Goal: Transaction & Acquisition: Purchase product/service

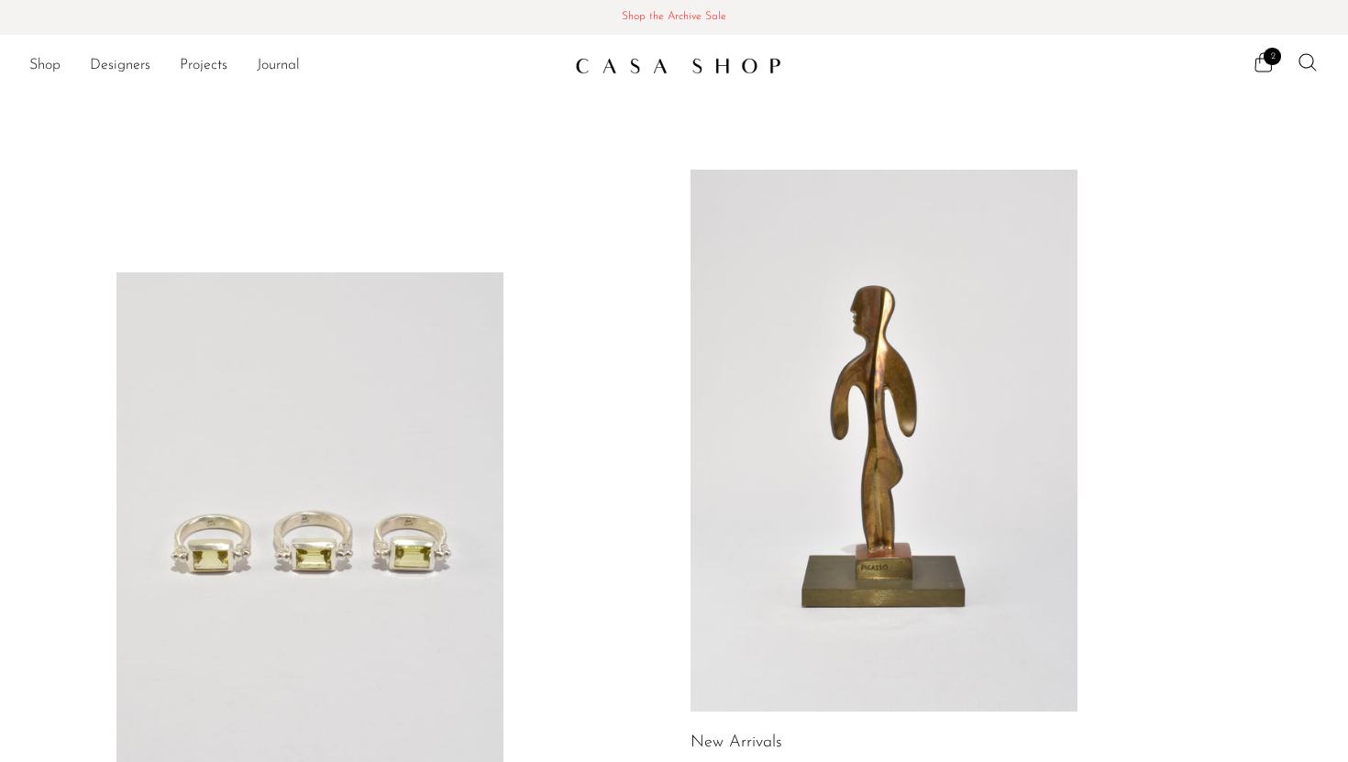
click at [647, 19] on span "Shop the Archive Sale" at bounding box center [674, 17] width 1319 height 20
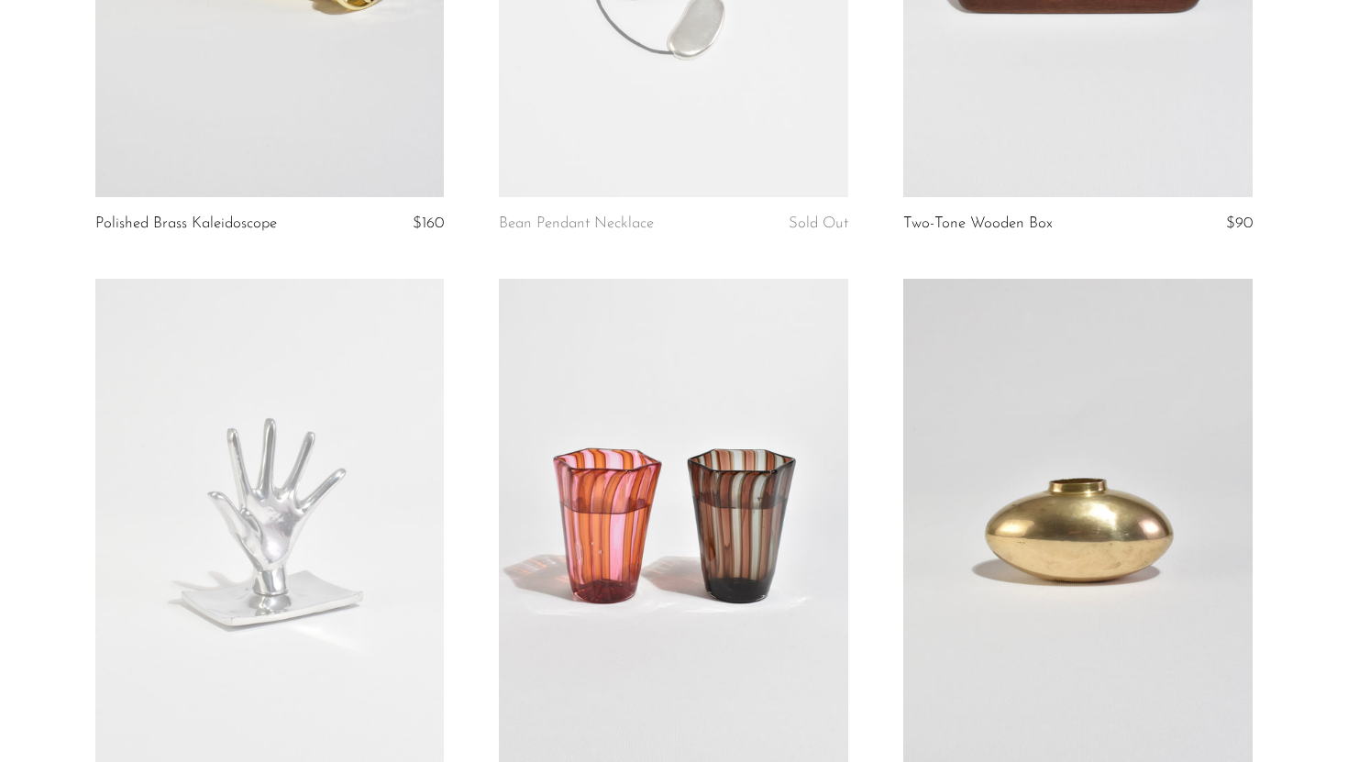
scroll to position [219, 0]
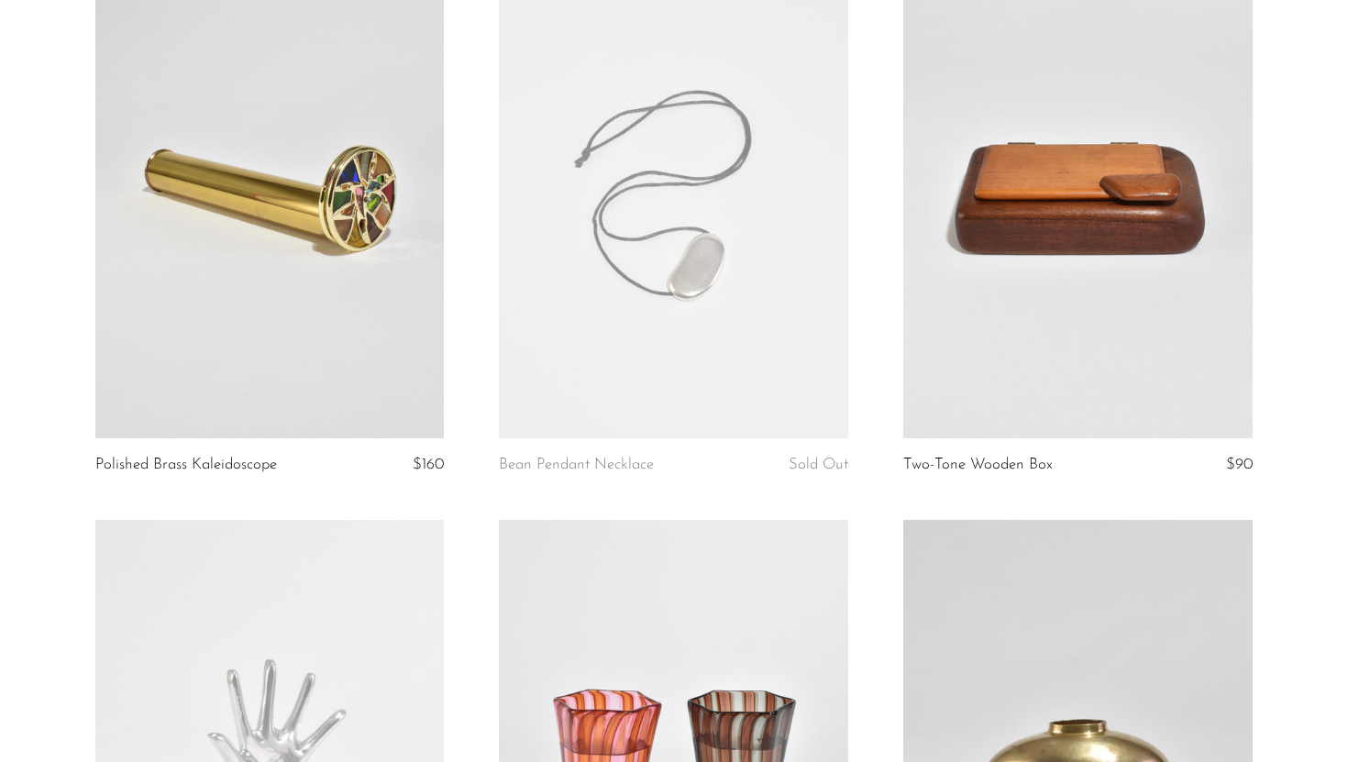
click at [1085, 370] on link at bounding box center [1077, 194] width 349 height 489
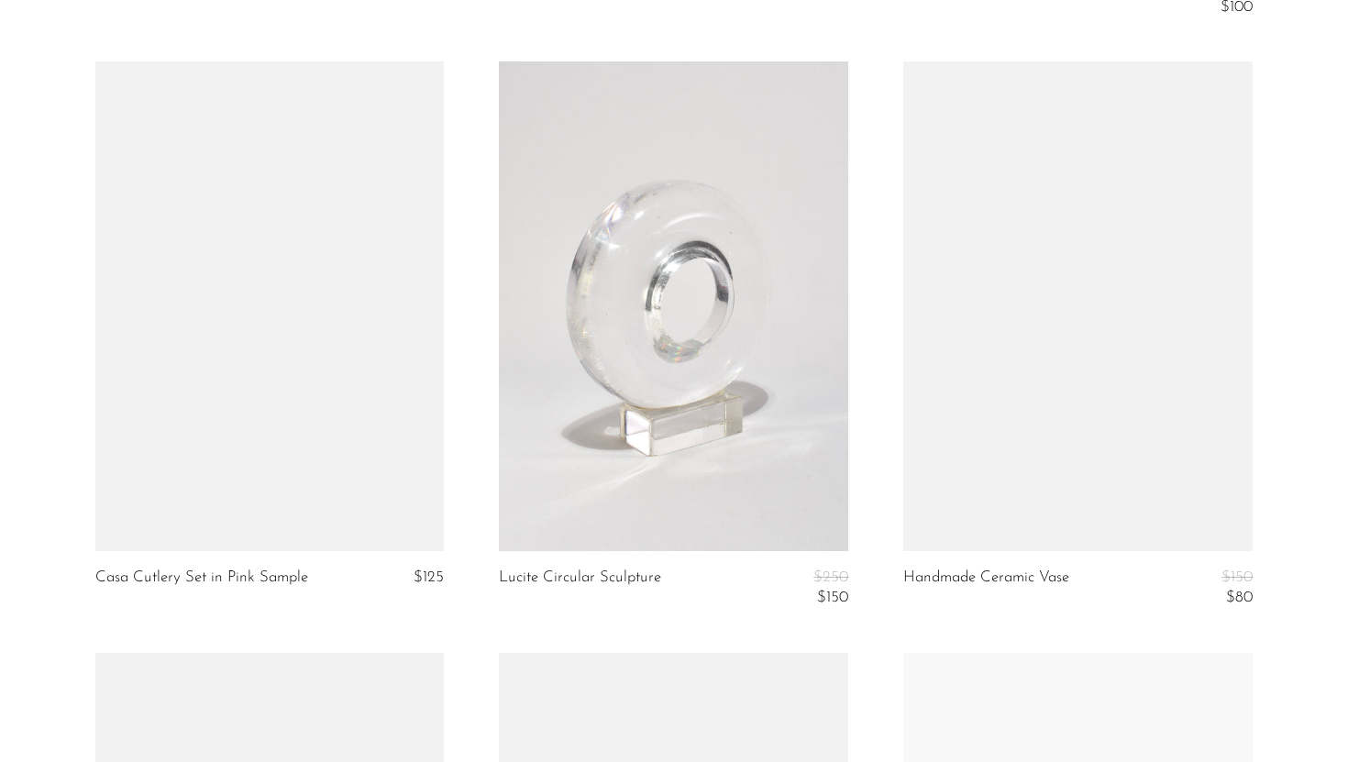
scroll to position [4144, 0]
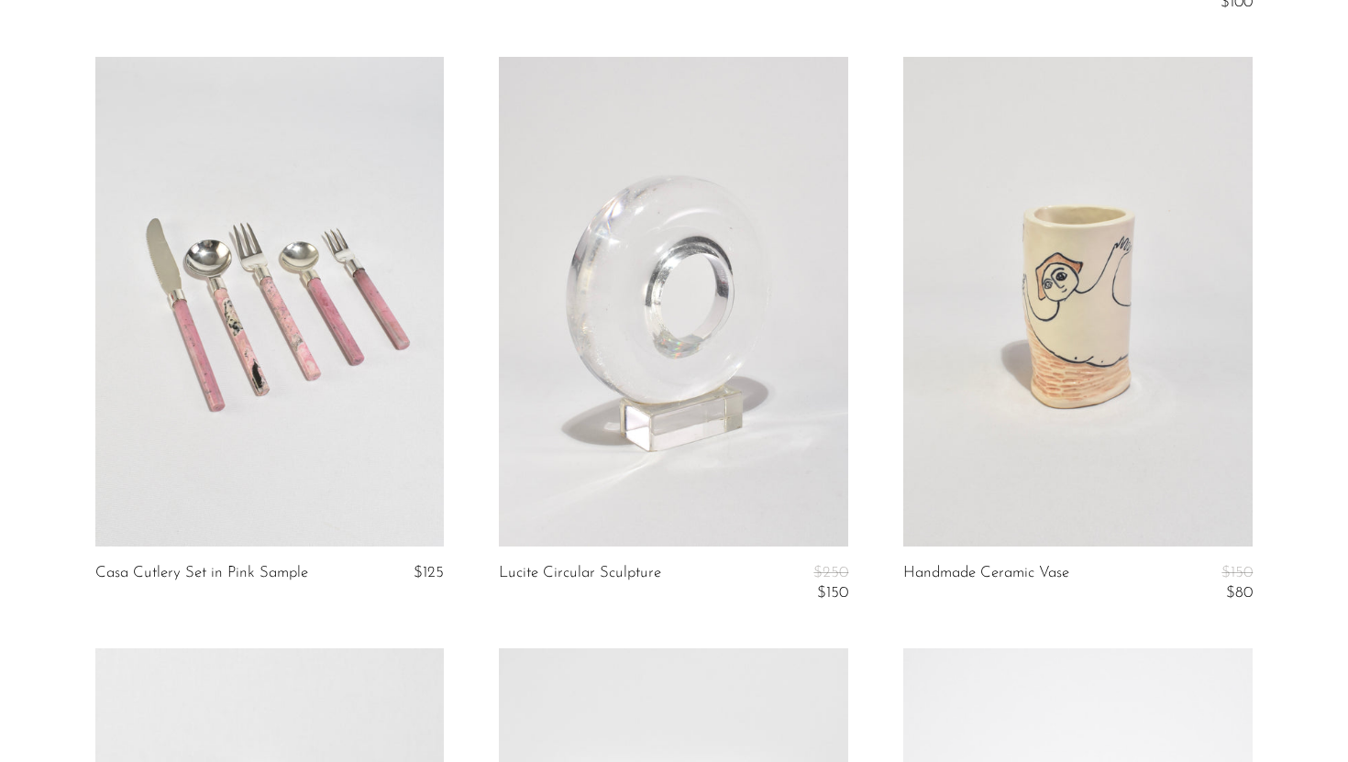
click at [704, 404] on link at bounding box center [673, 301] width 349 height 489
click at [650, 349] on link at bounding box center [673, 301] width 349 height 489
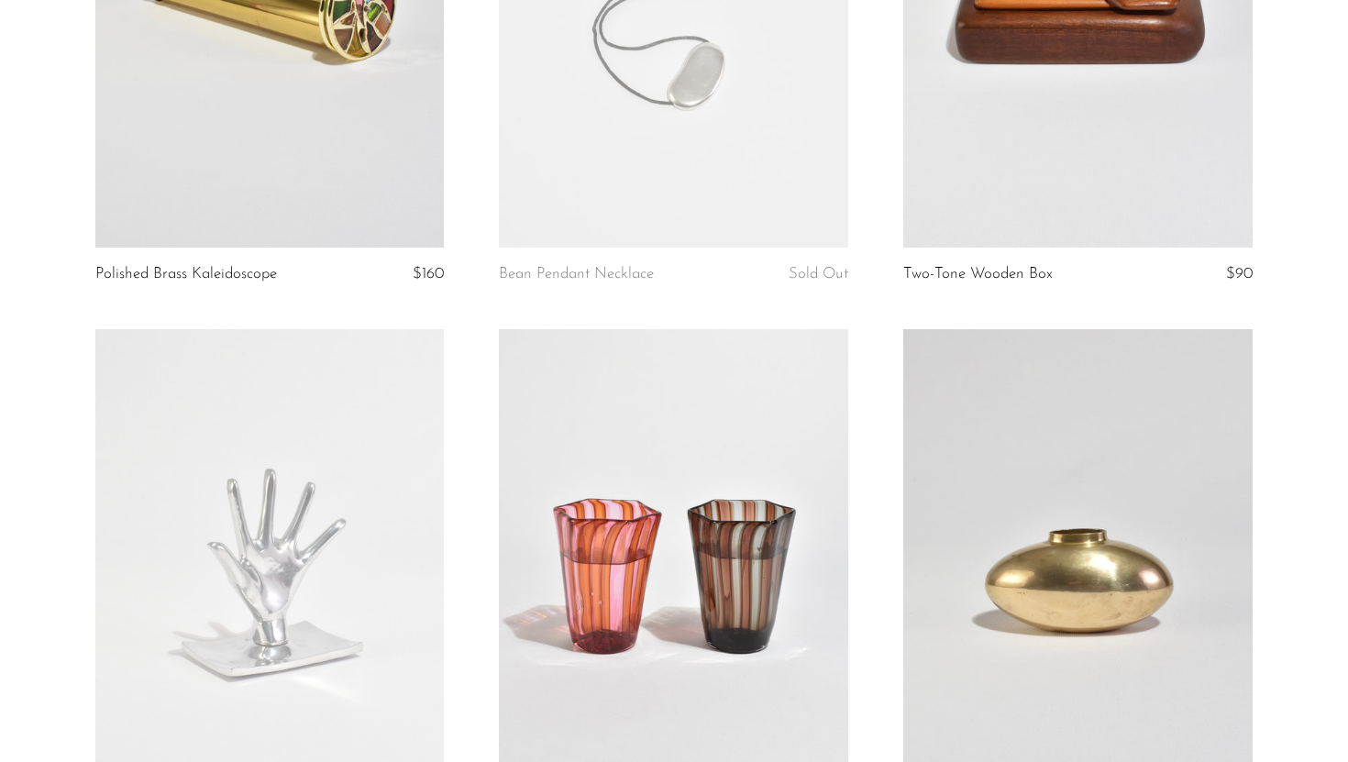
scroll to position [0, 0]
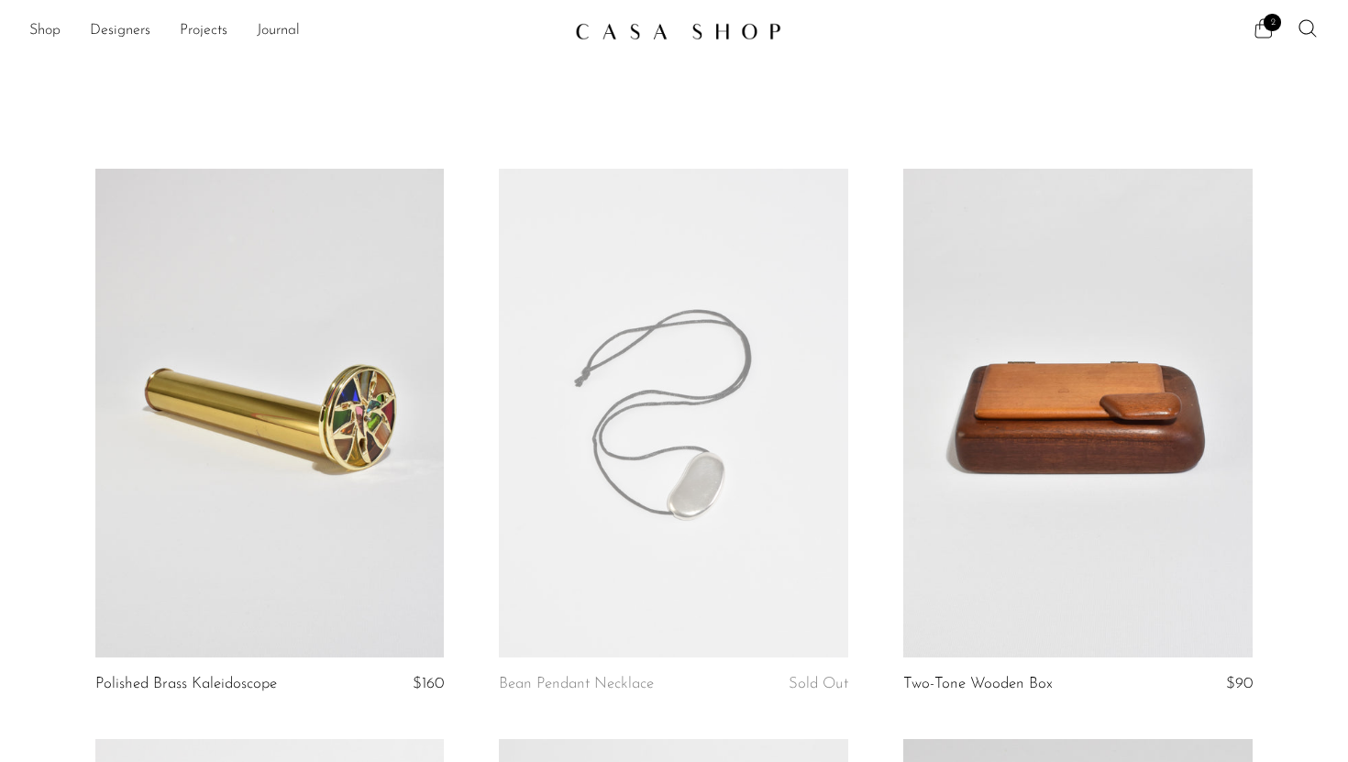
click at [1257, 29] on icon at bounding box center [1264, 28] width 22 height 22
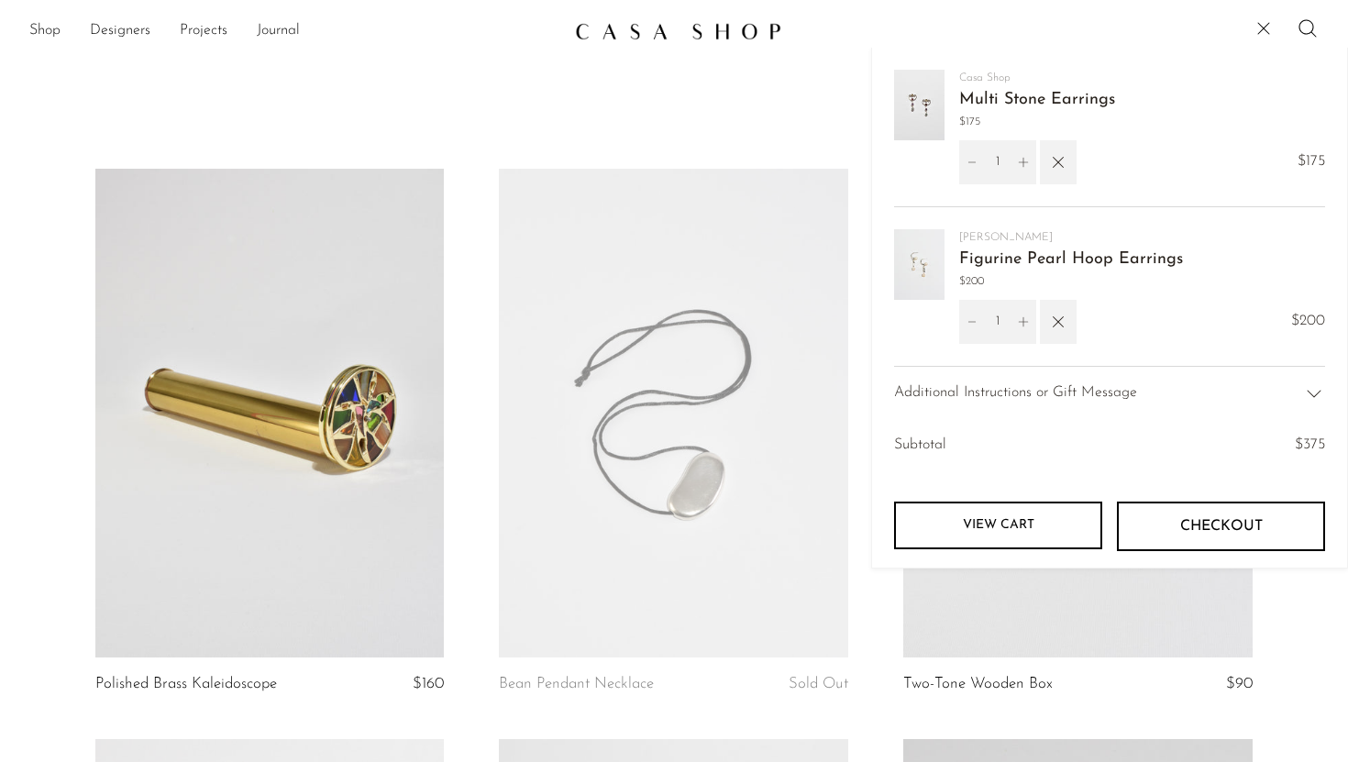
click at [1101, 259] on link "Figurine Pearl Hoop Earrings" at bounding box center [1071, 259] width 224 height 17
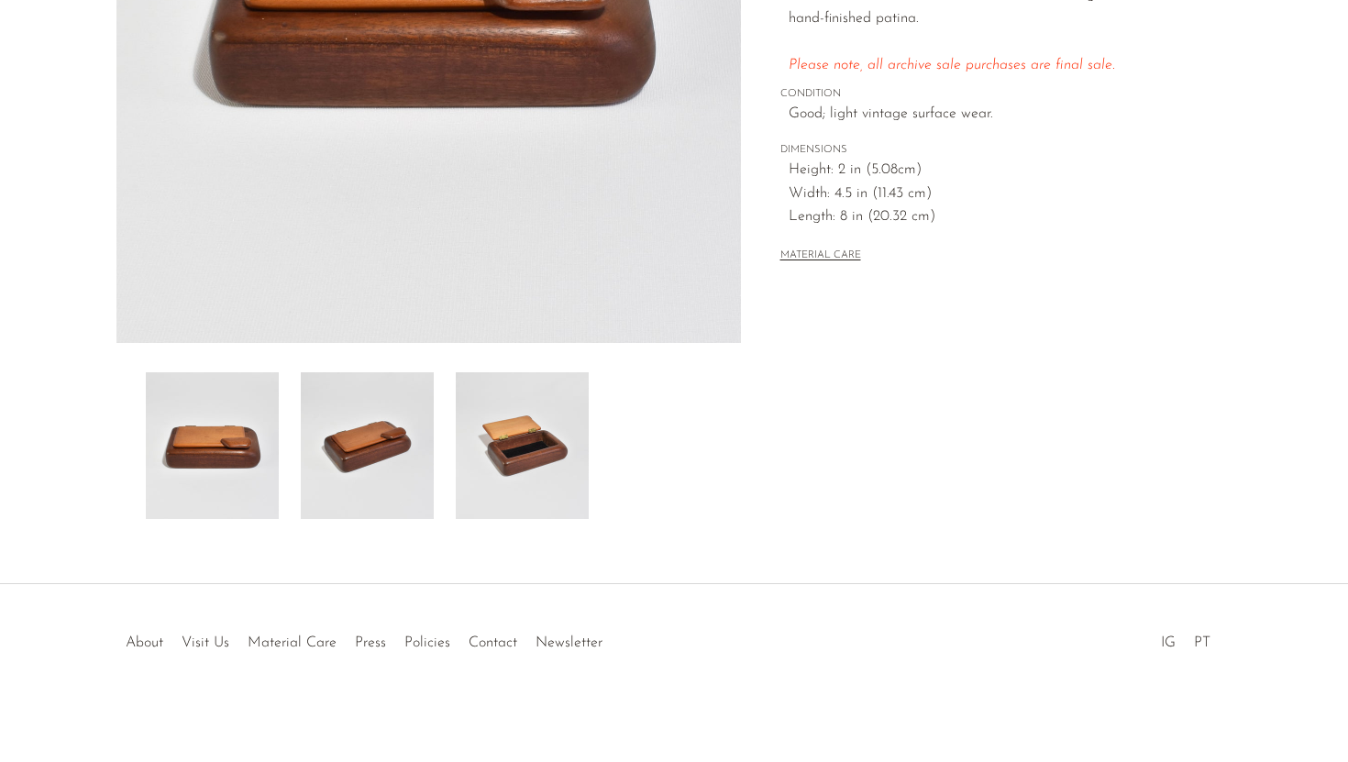
scroll to position [430, 0]
click at [421, 472] on img at bounding box center [367, 444] width 133 height 147
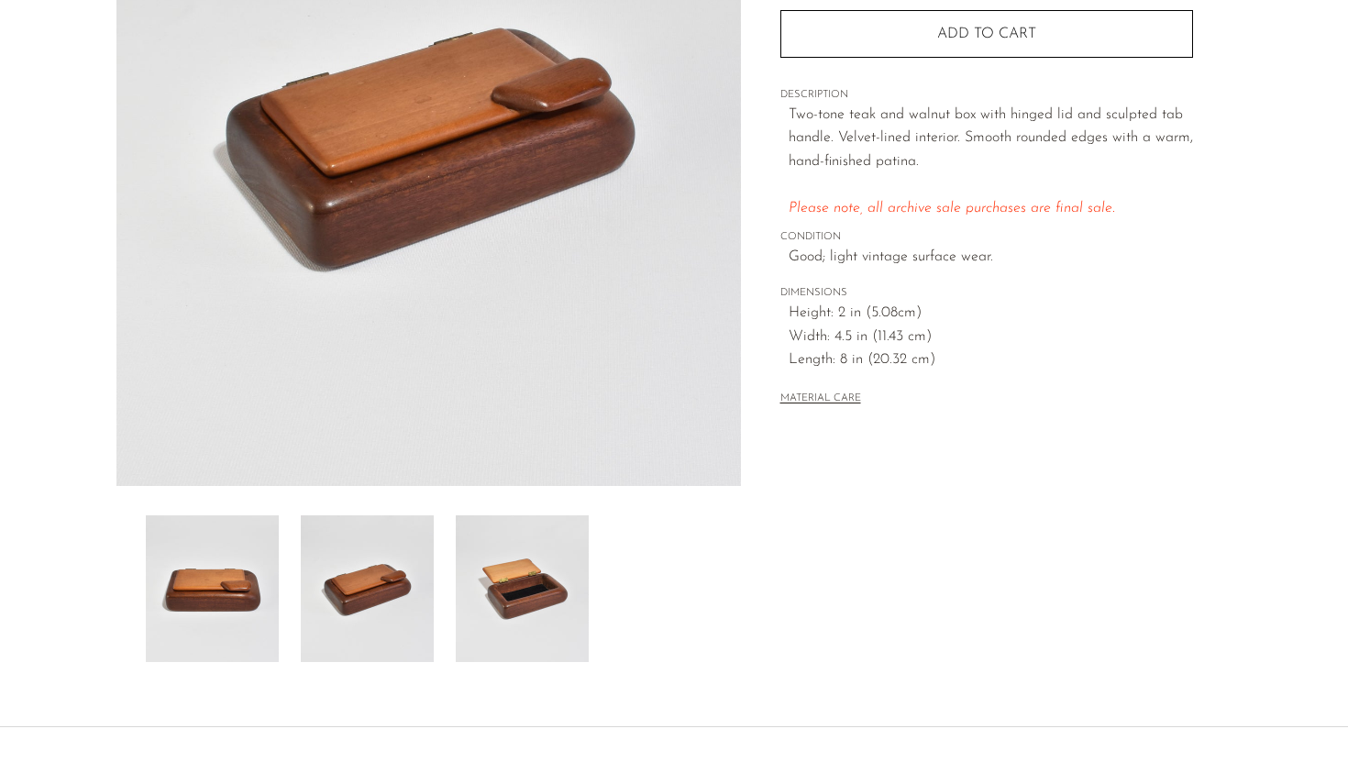
scroll to position [278, 0]
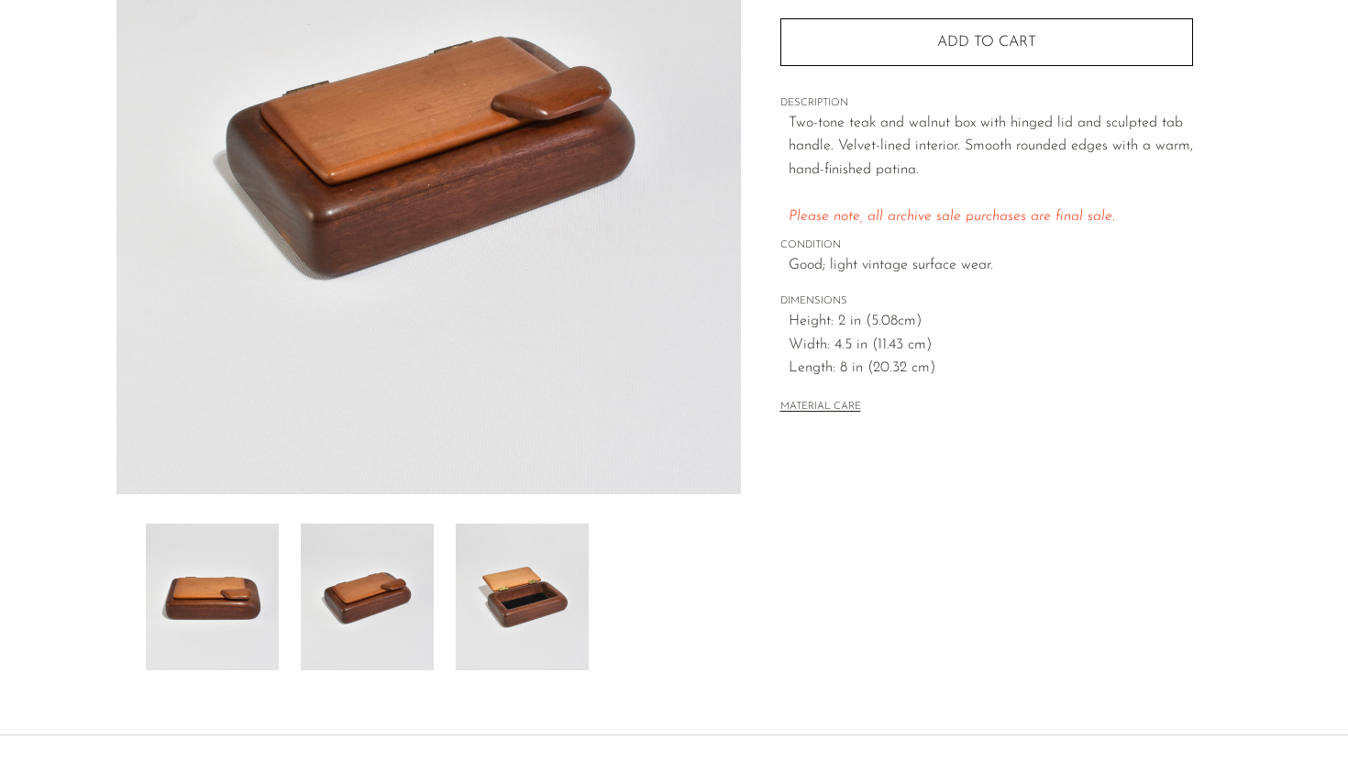
click at [525, 635] on img at bounding box center [522, 597] width 133 height 147
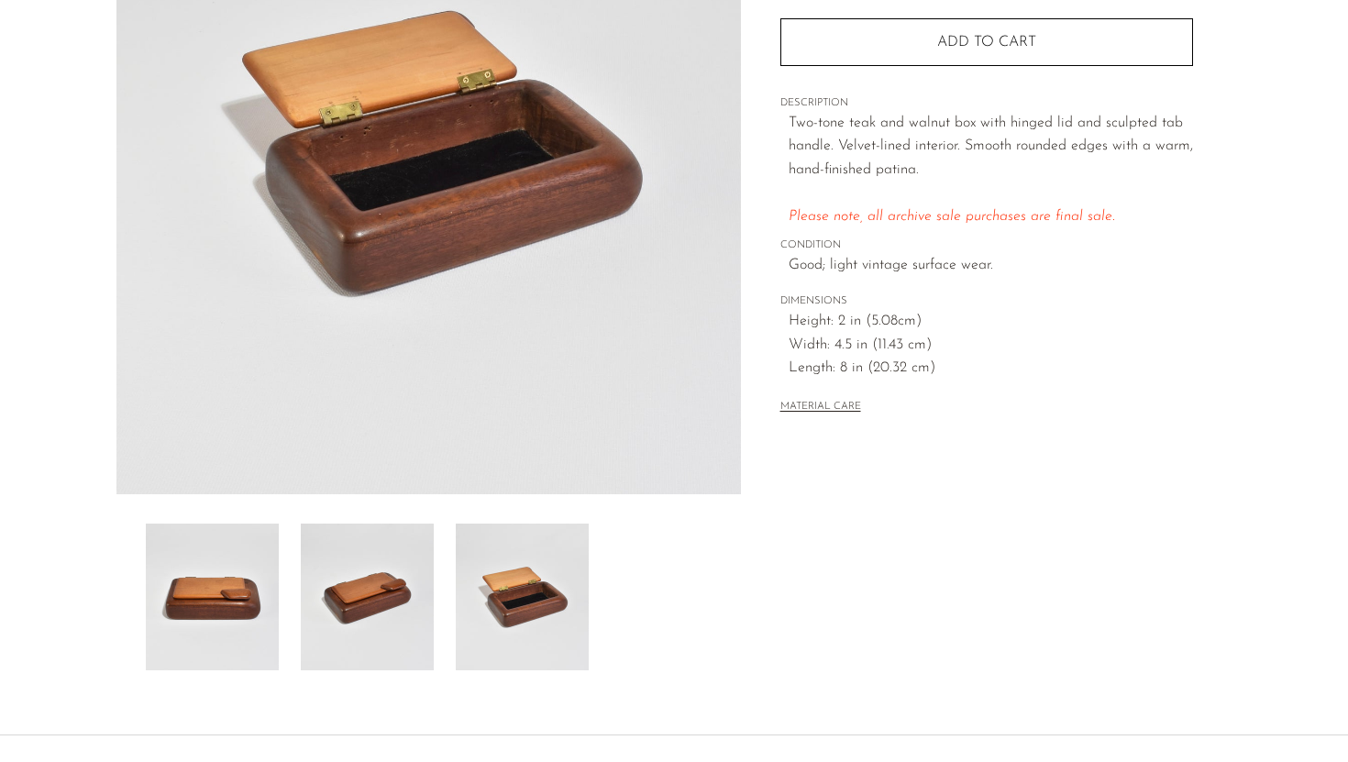
click at [227, 595] on img at bounding box center [212, 597] width 133 height 147
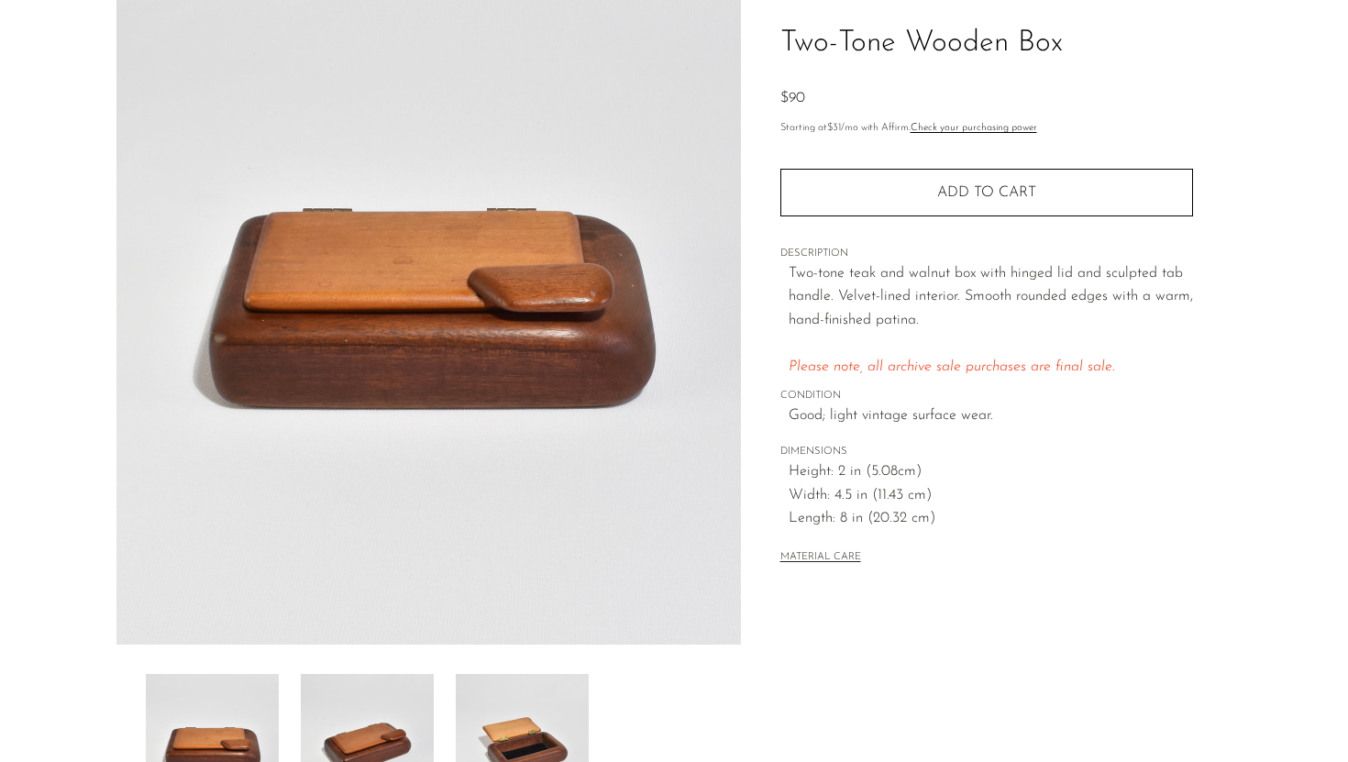
scroll to position [0, 0]
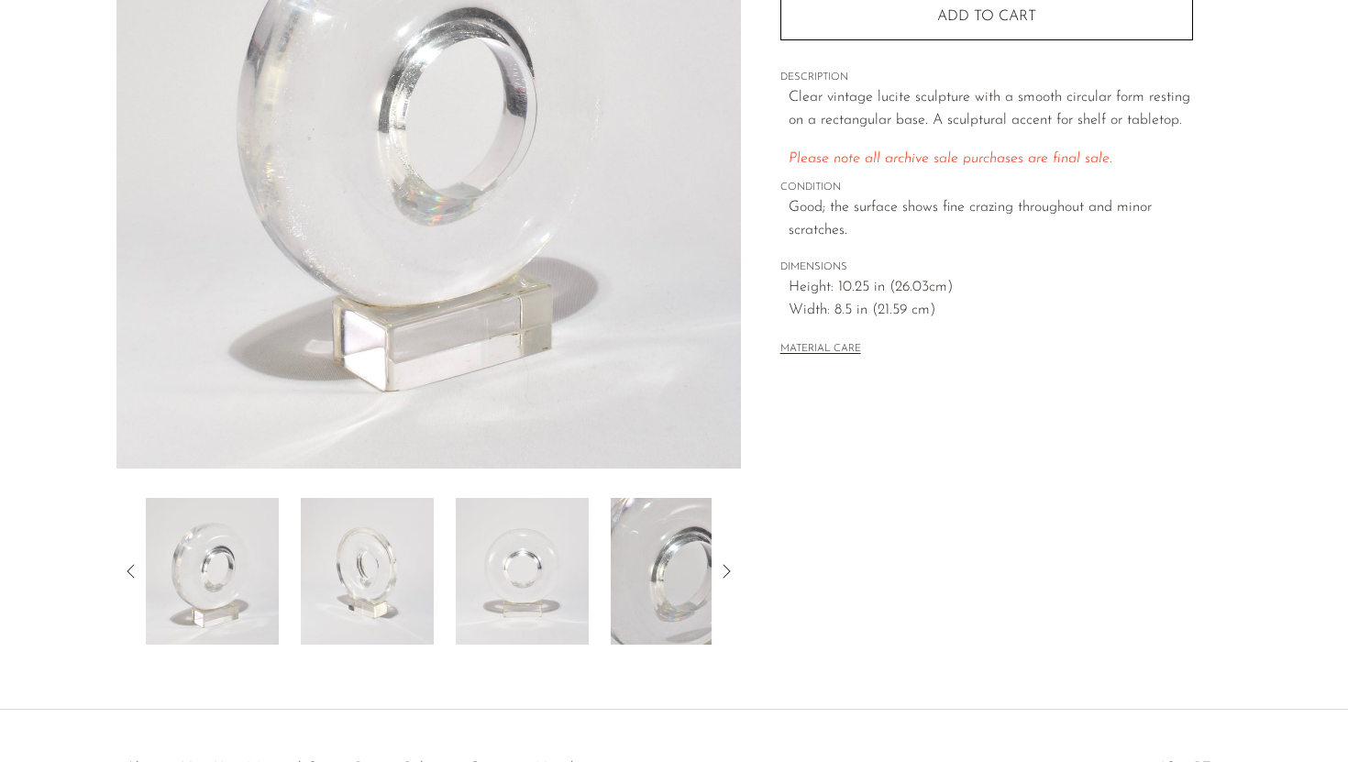
scroll to position [432, 0]
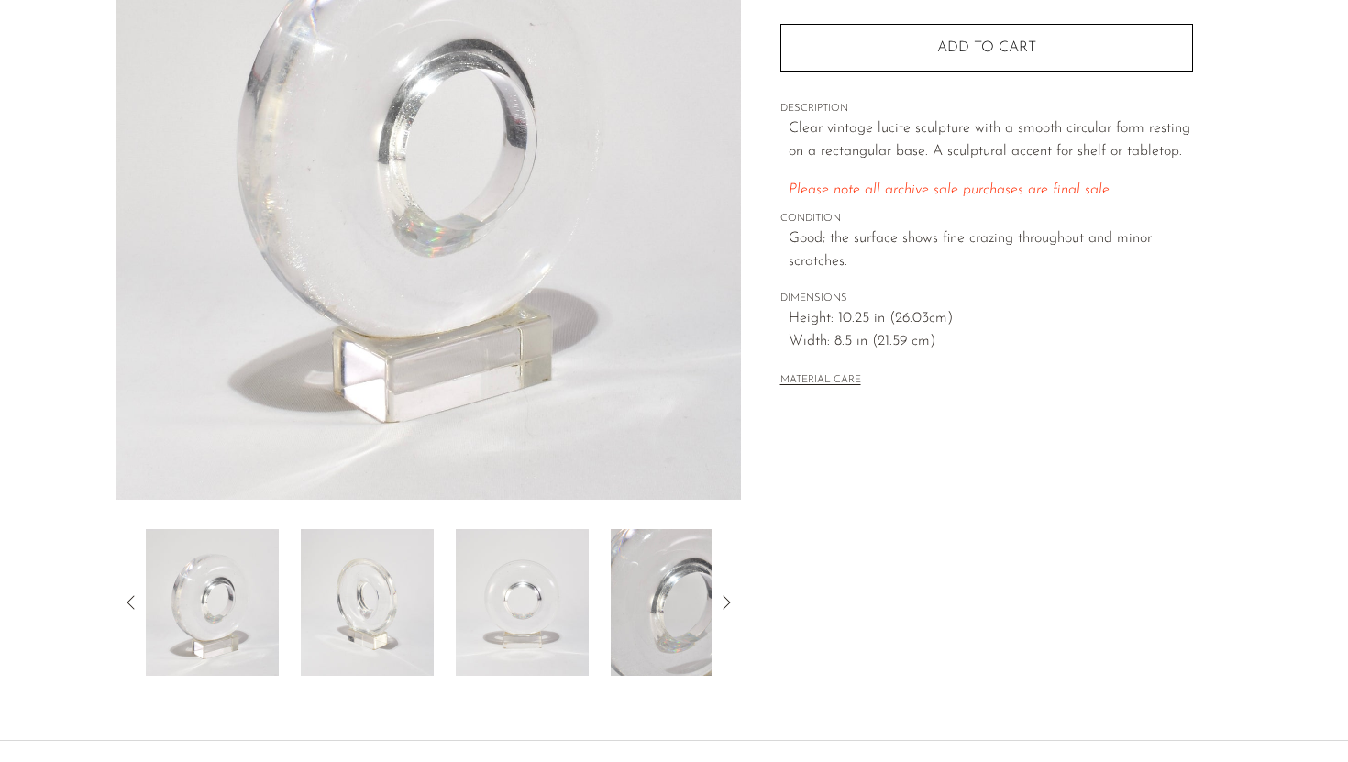
scroll to position [432, 0]
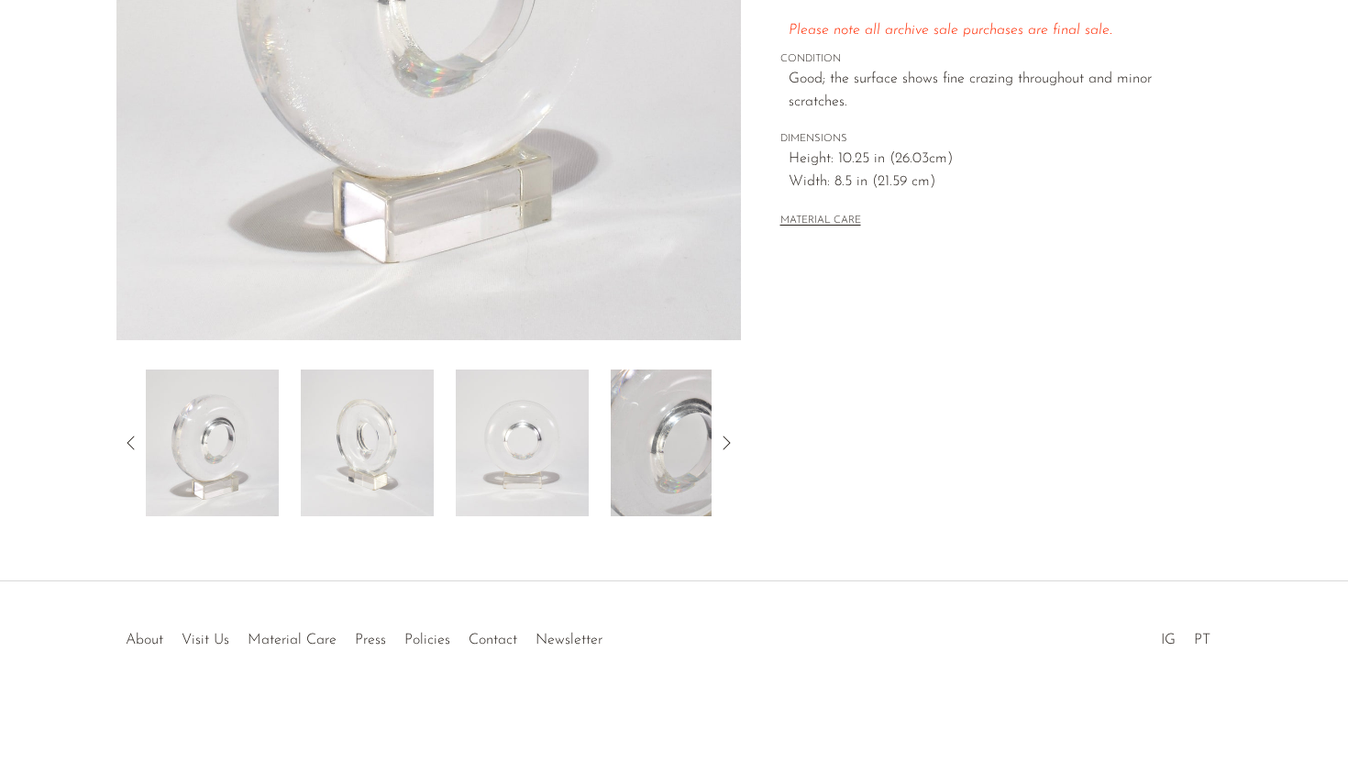
click at [369, 407] on img at bounding box center [367, 443] width 133 height 147
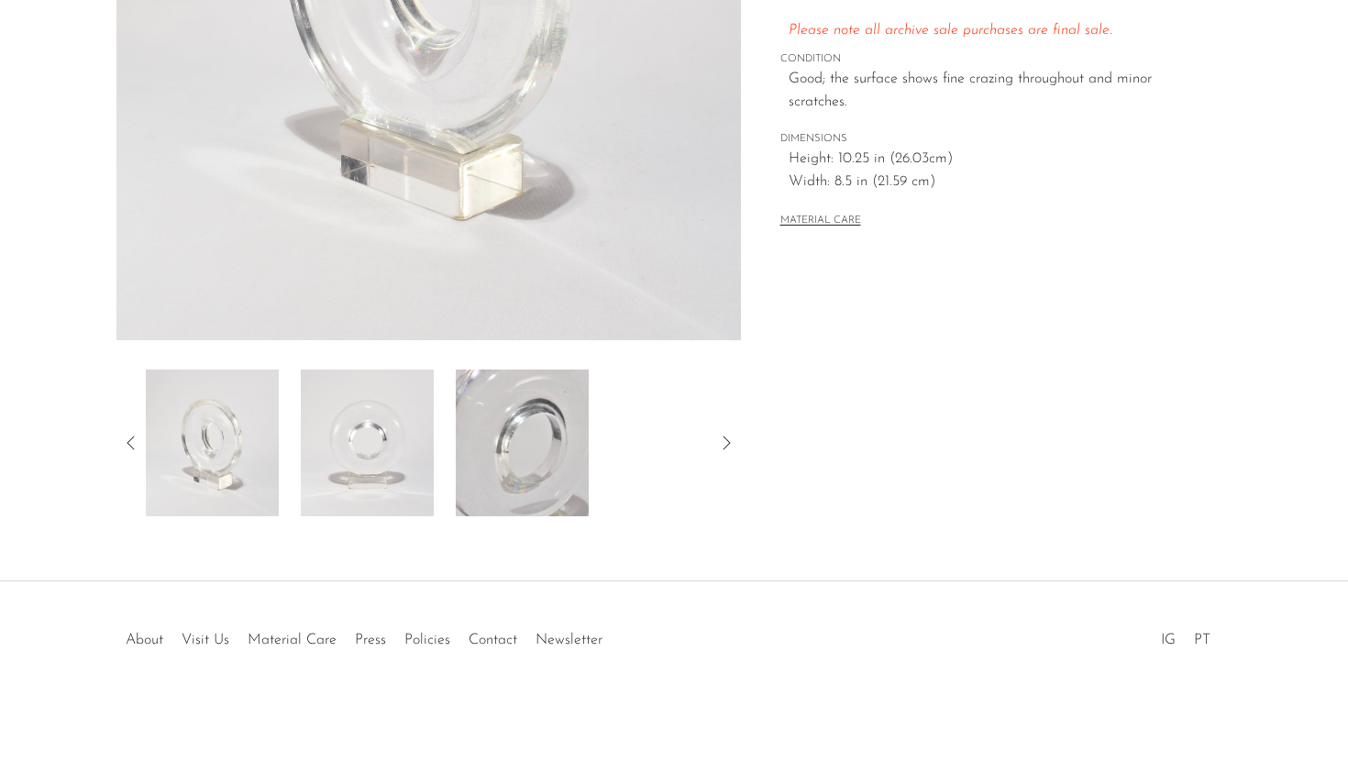
click at [408, 468] on img at bounding box center [367, 443] width 133 height 147
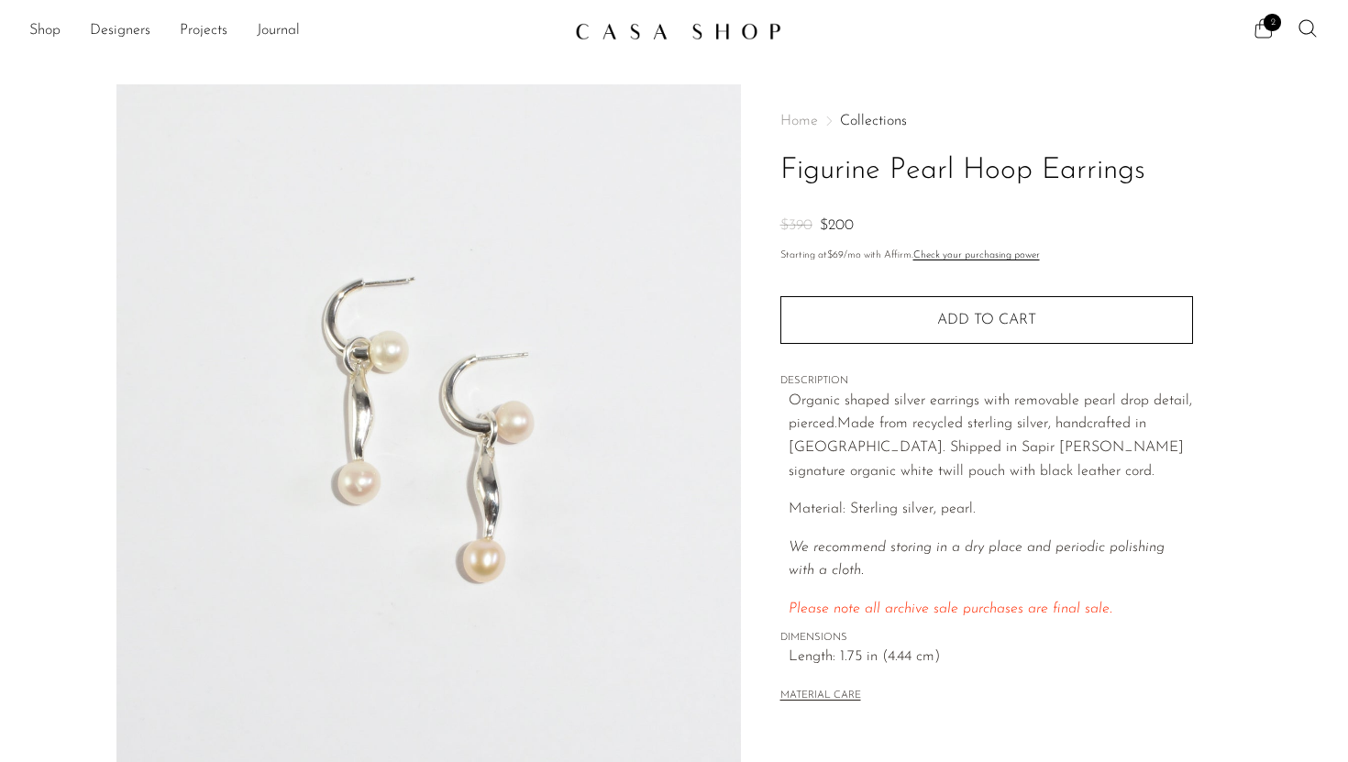
click at [1263, 32] on icon at bounding box center [1264, 28] width 22 height 22
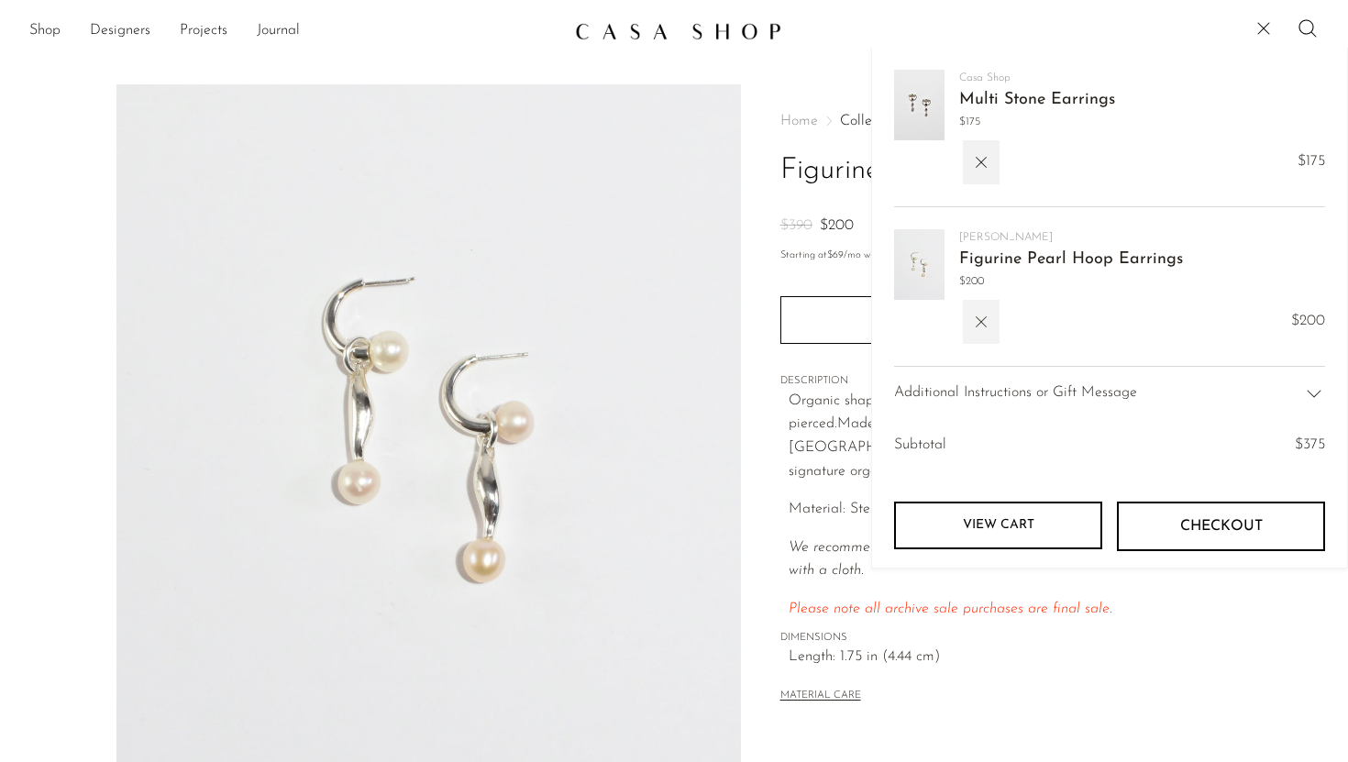
click at [993, 324] on button "button" at bounding box center [981, 322] width 37 height 44
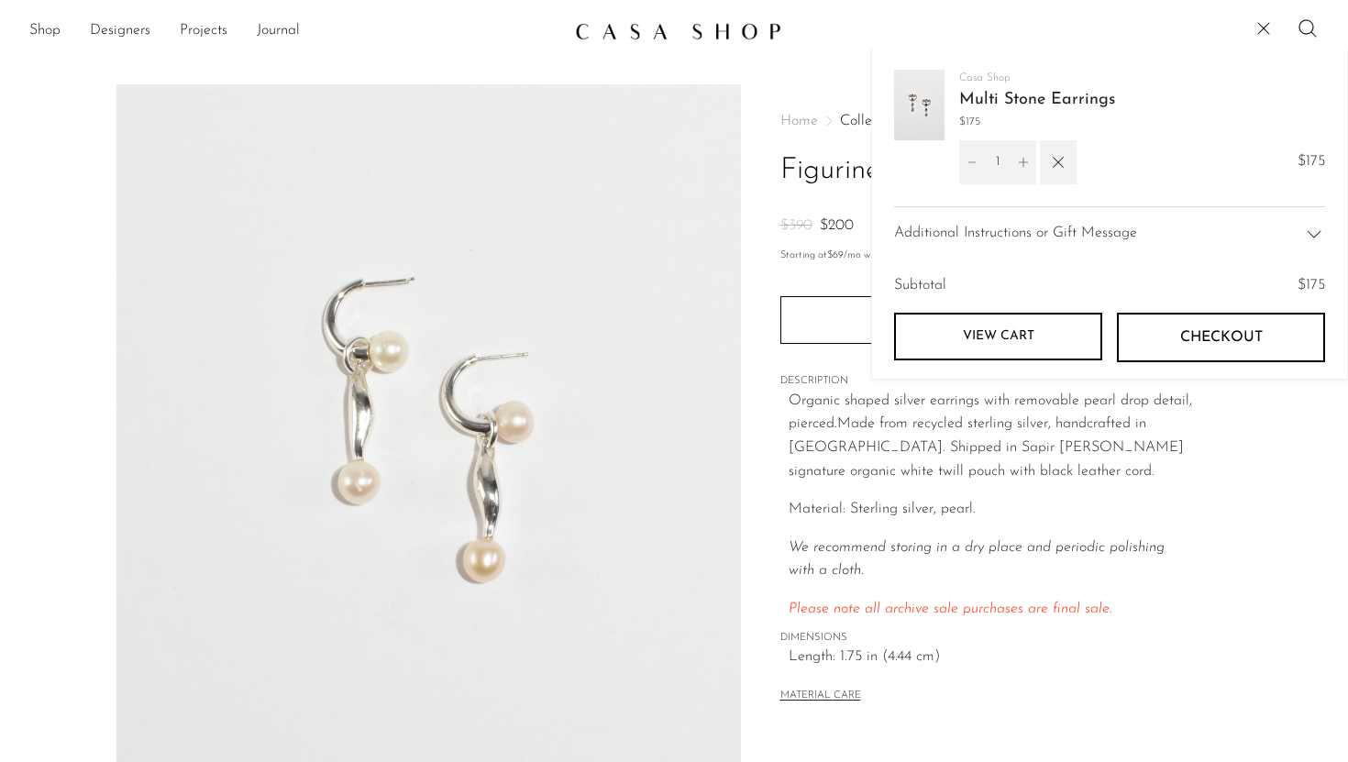
click at [977, 103] on link "Multi Stone Earrings" at bounding box center [1037, 100] width 156 height 17
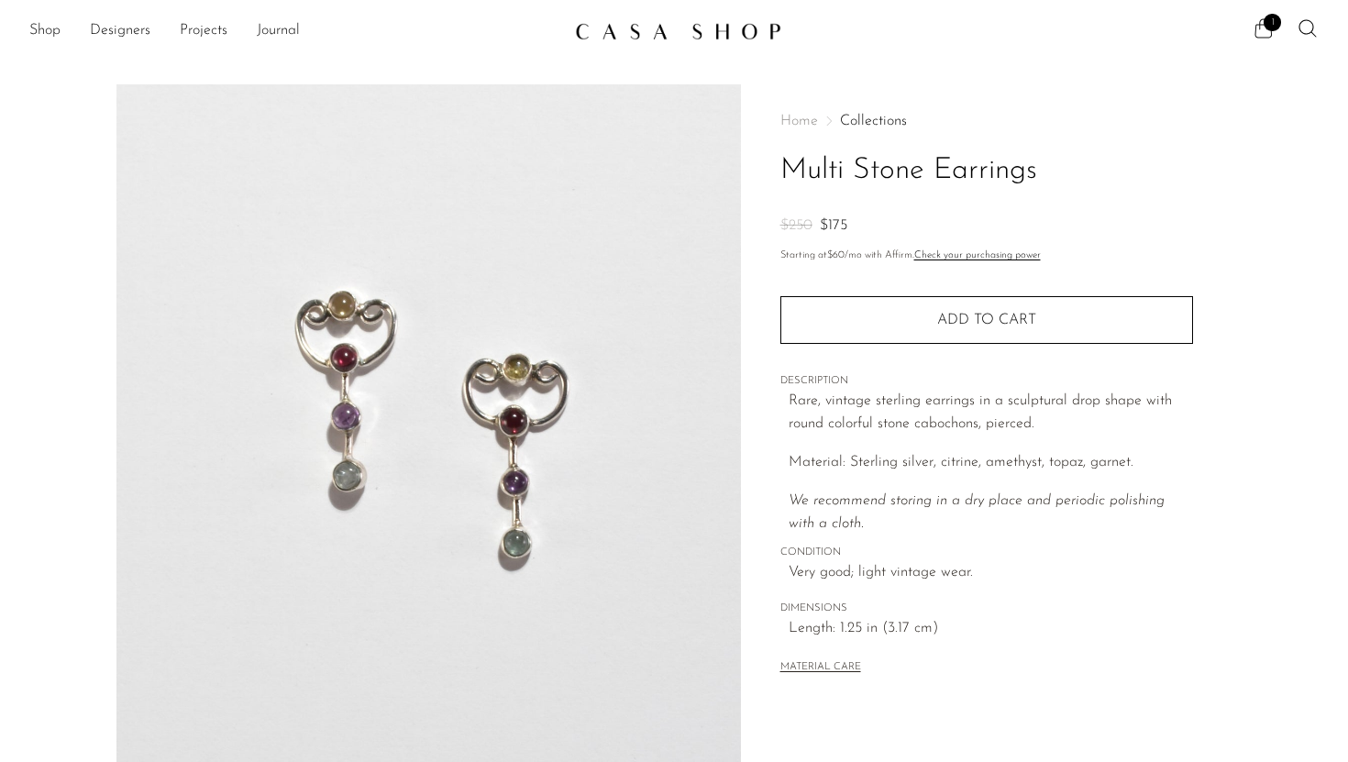
click at [1273, 30] on span "1" at bounding box center [1272, 22] width 17 height 17
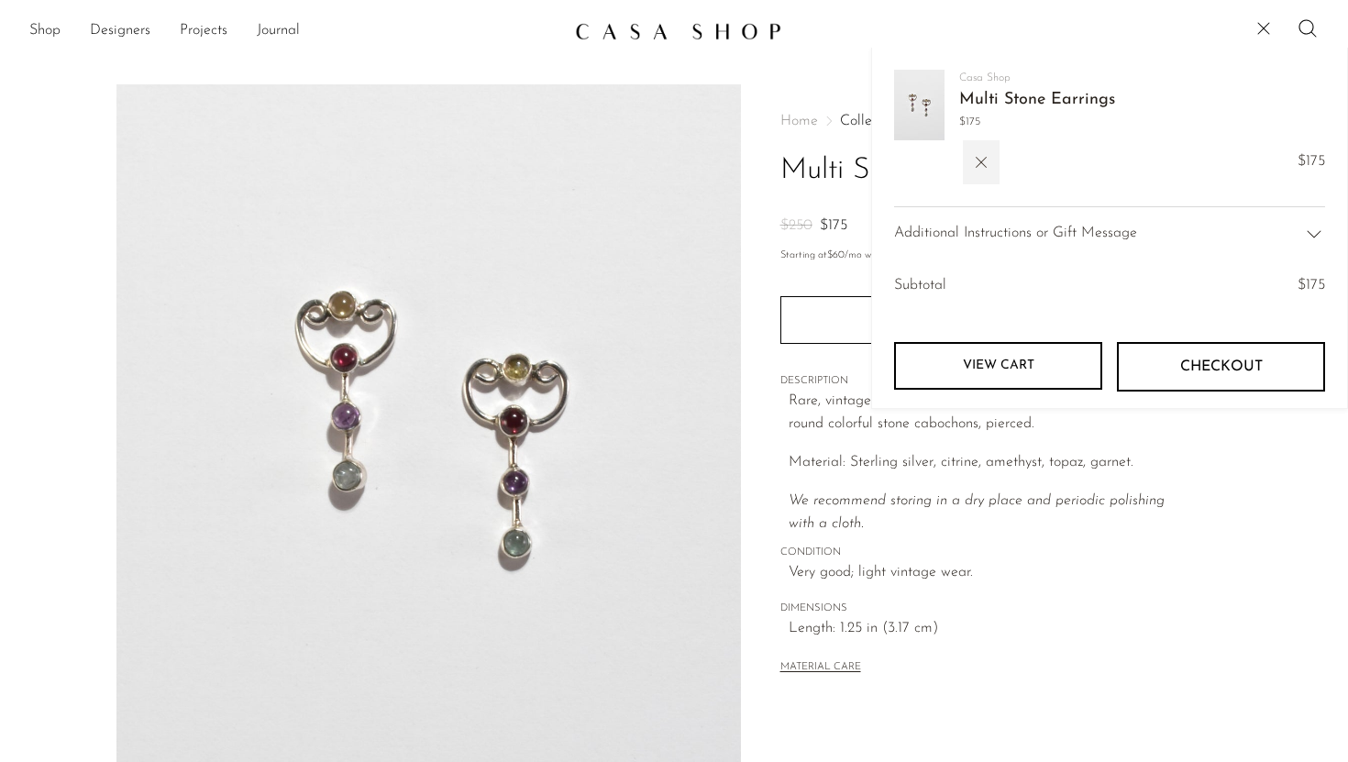
click at [995, 174] on button "button" at bounding box center [981, 162] width 37 height 44
